Goal: Navigation & Orientation: Find specific page/section

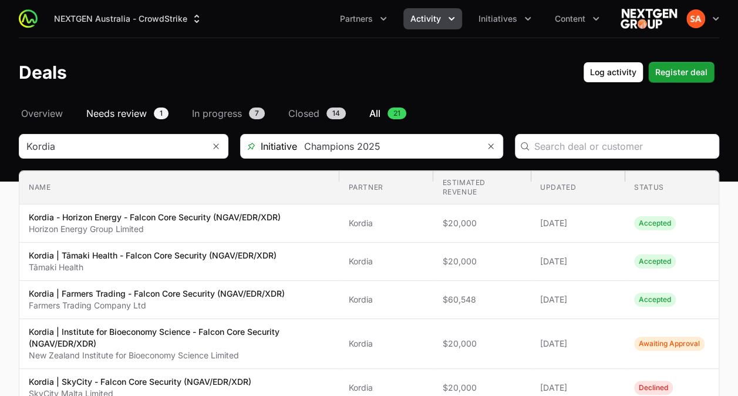
click at [130, 114] on span "Needs review" at bounding box center [116, 113] width 60 height 14
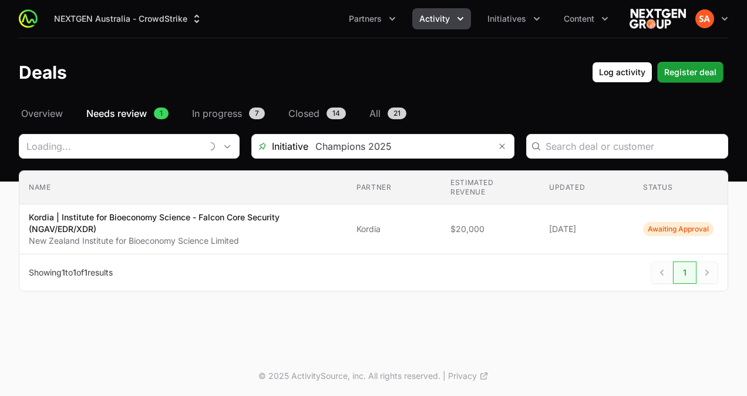
type input "Kordia"
click at [218, 112] on span "In progress" at bounding box center [217, 113] width 50 height 14
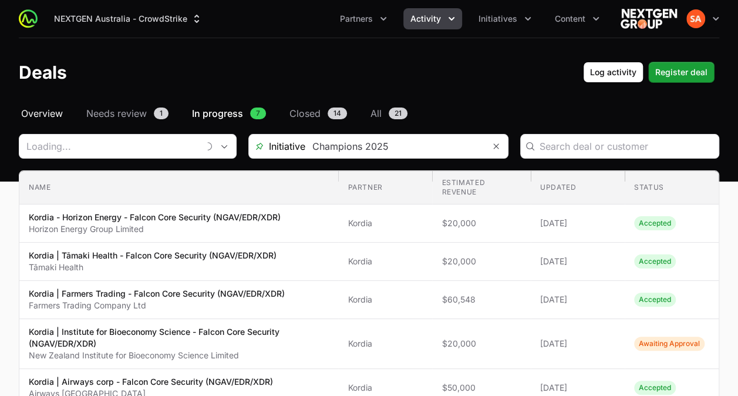
type input "Kordia"
click at [25, 119] on span "Overview" at bounding box center [42, 113] width 42 height 14
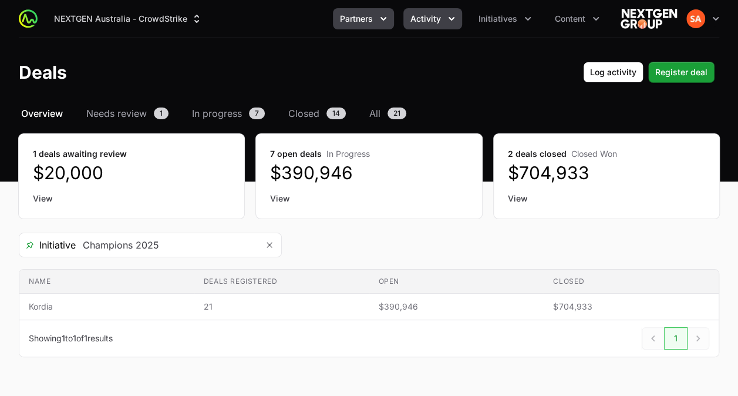
click at [365, 24] on span "Partners" at bounding box center [356, 19] width 33 height 12
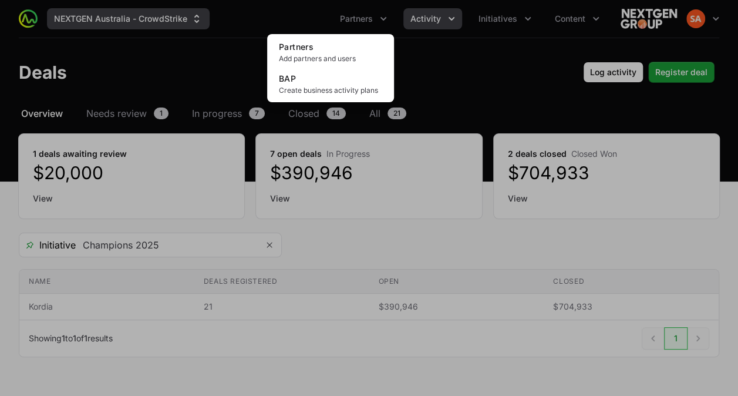
click at [109, 21] on div "Partners menu" at bounding box center [369, 198] width 738 height 396
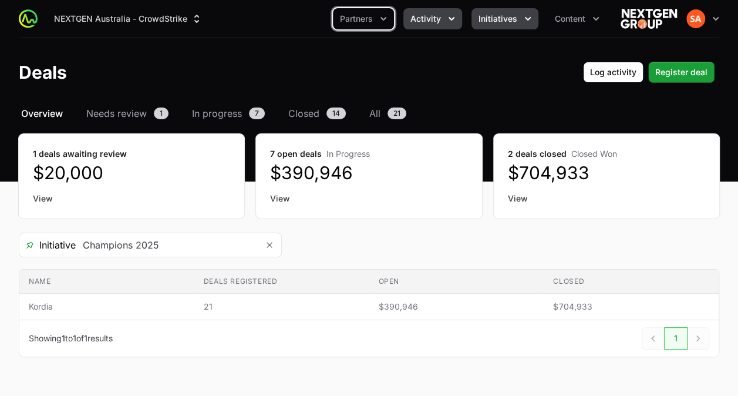
click at [500, 11] on button "Initiatives" at bounding box center [505, 18] width 67 height 21
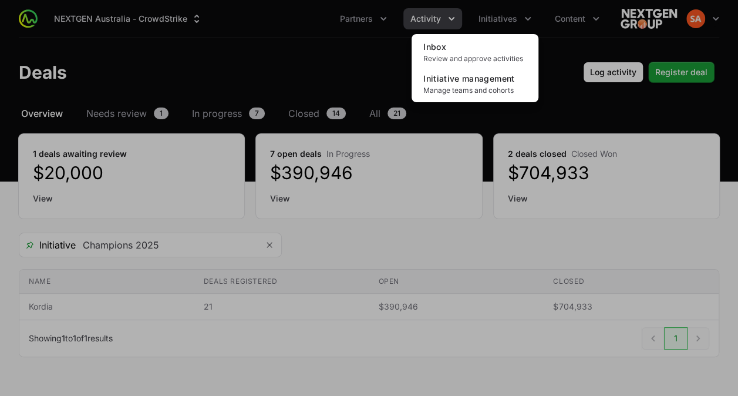
click at [432, 16] on div "Initiatives menu" at bounding box center [369, 198] width 738 height 396
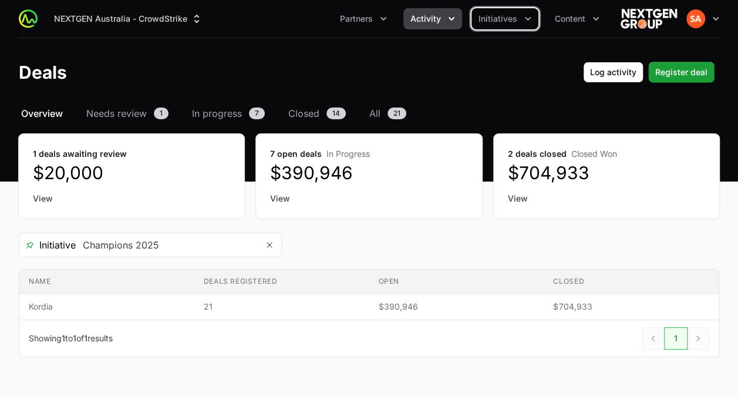
click at [432, 16] on span "Activity" at bounding box center [426, 19] width 31 height 12
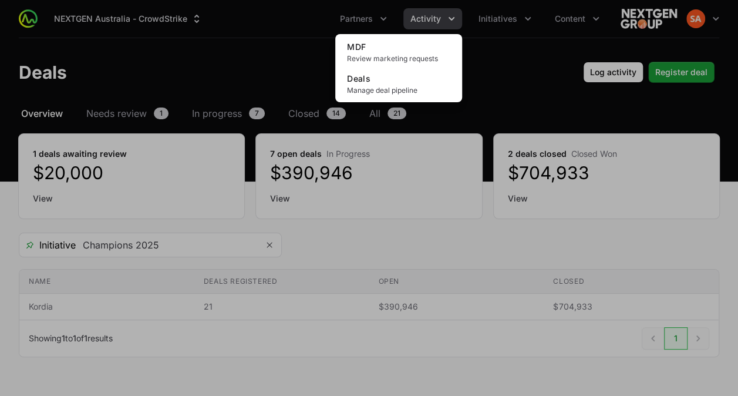
click at [432, 16] on div "Activity menu" at bounding box center [369, 198] width 738 height 396
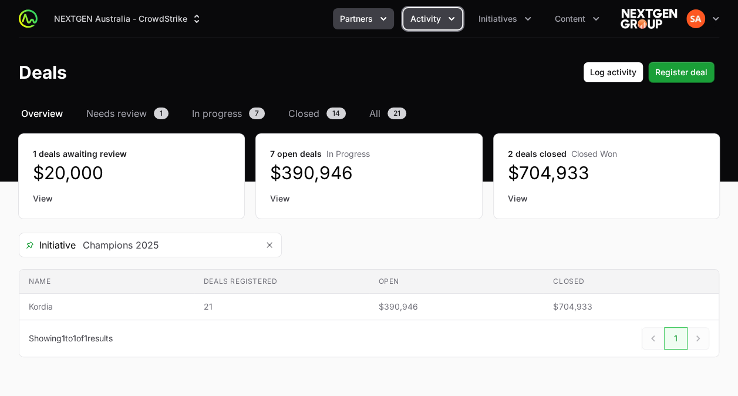
click at [384, 16] on icon "Partners menu" at bounding box center [384, 19] width 12 height 12
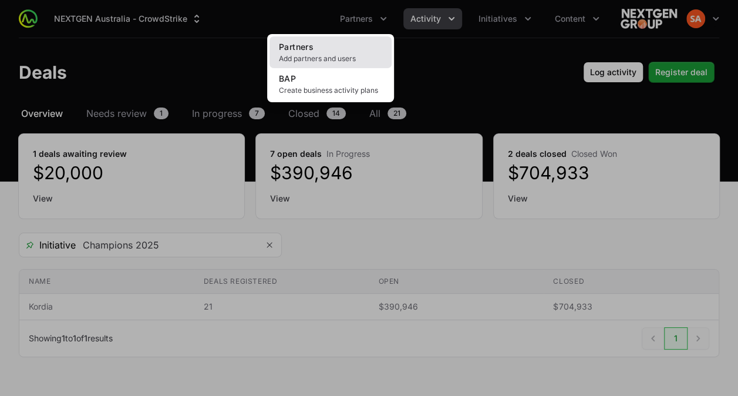
click at [302, 54] on span "Add partners and users" at bounding box center [330, 58] width 103 height 9
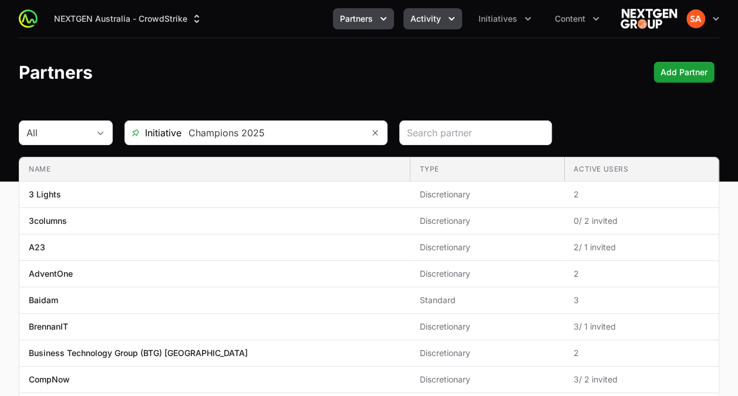
click at [436, 20] on span "Activity" at bounding box center [426, 19] width 31 height 12
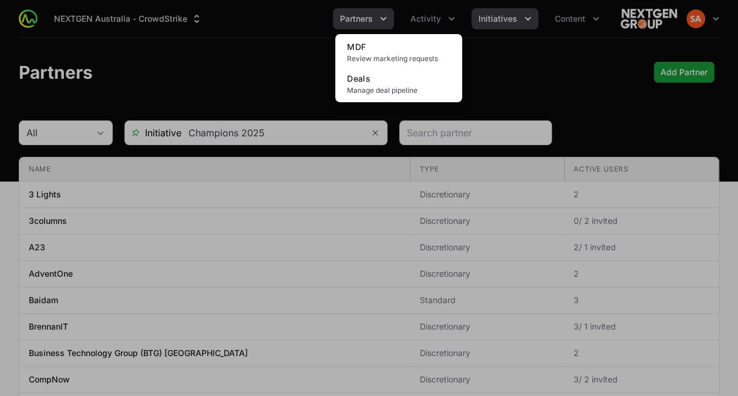
click at [473, 21] on div "Activity menu" at bounding box center [369, 198] width 738 height 396
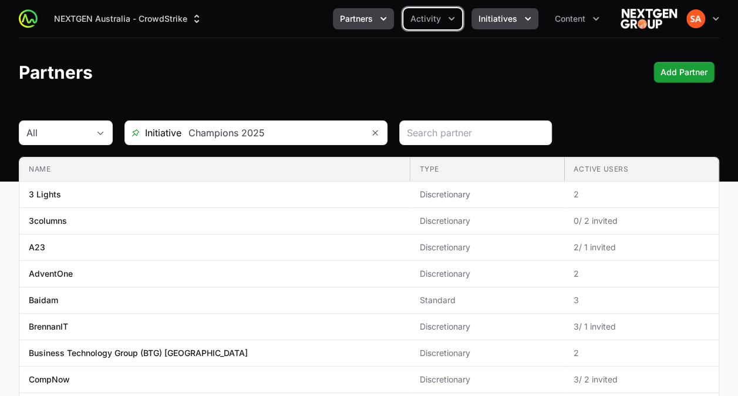
click at [496, 21] on span "Initiatives" at bounding box center [498, 19] width 39 height 12
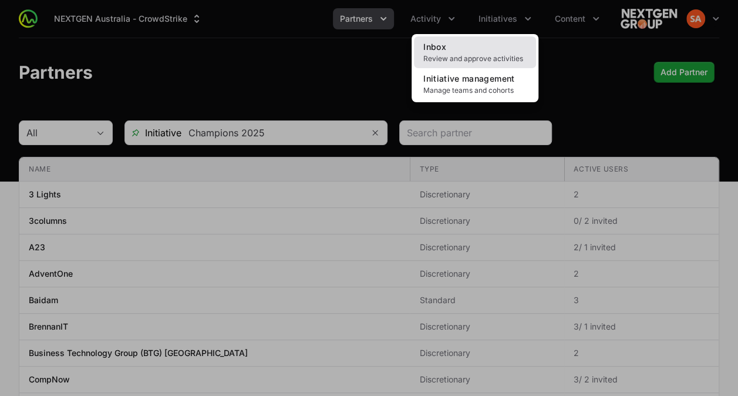
click at [469, 48] on link "Inbox Review and approve activities" at bounding box center [475, 52] width 122 height 32
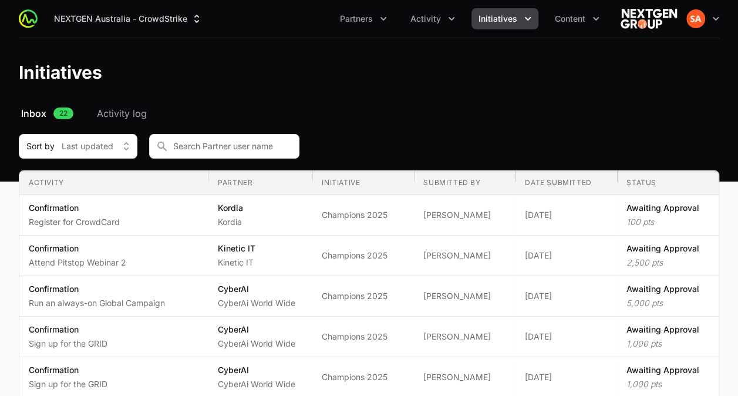
click at [509, 19] on span "Initiatives" at bounding box center [498, 19] width 39 height 12
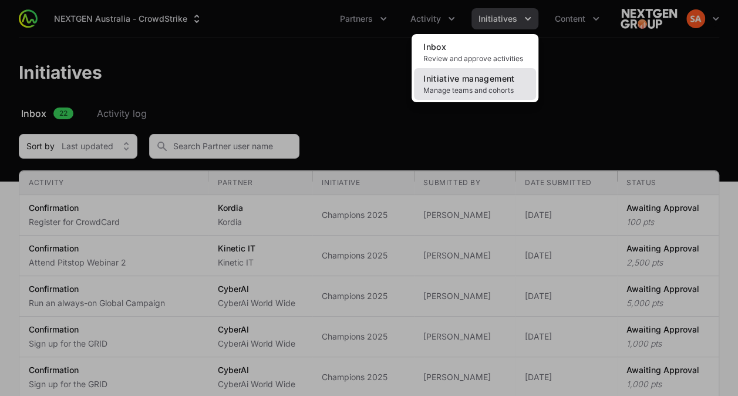
click at [479, 81] on span "Initiative management" at bounding box center [468, 78] width 91 height 10
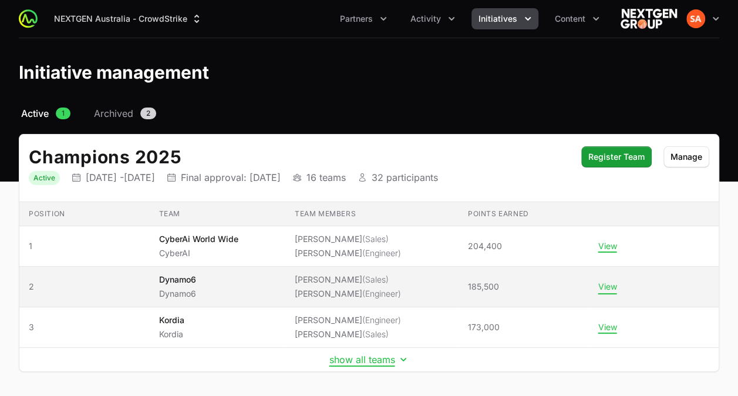
click at [603, 287] on button "View" at bounding box center [607, 286] width 19 height 11
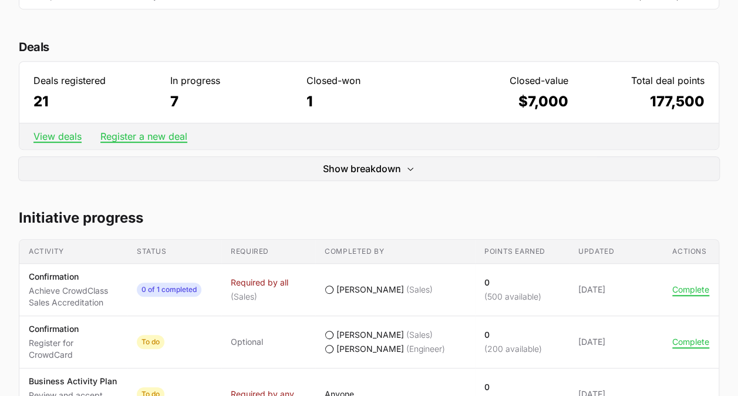
scroll to position [348, 0]
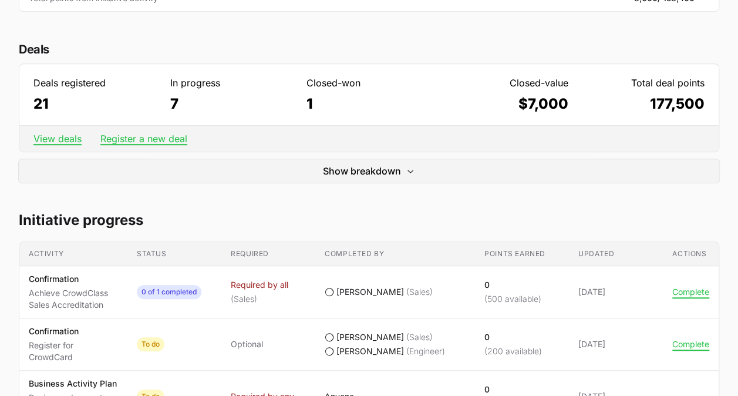
click at [234, 215] on h2 "Initiative progress" at bounding box center [369, 220] width 701 height 19
